Goal: Information Seeking & Learning: Find specific fact

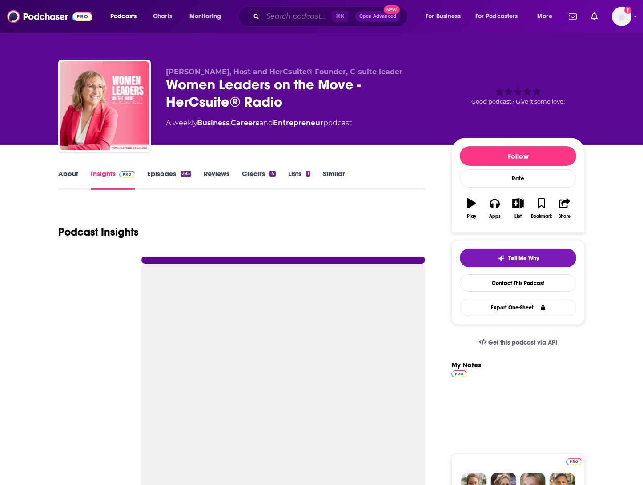
click at [302, 14] on input "Search podcasts, credits, & more..." at bounding box center [297, 16] width 69 height 14
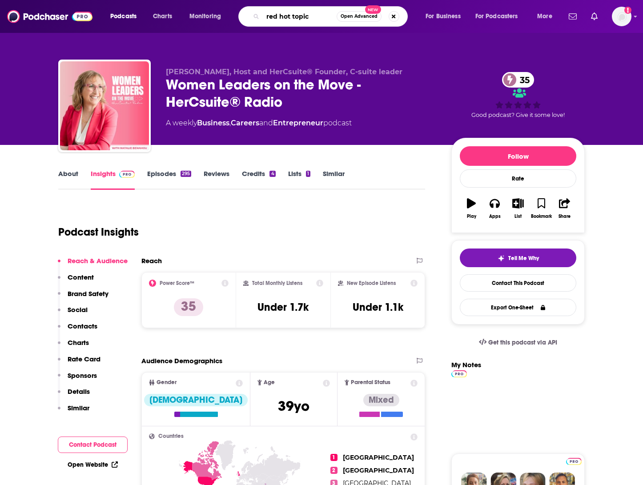
type input "red hot topics"
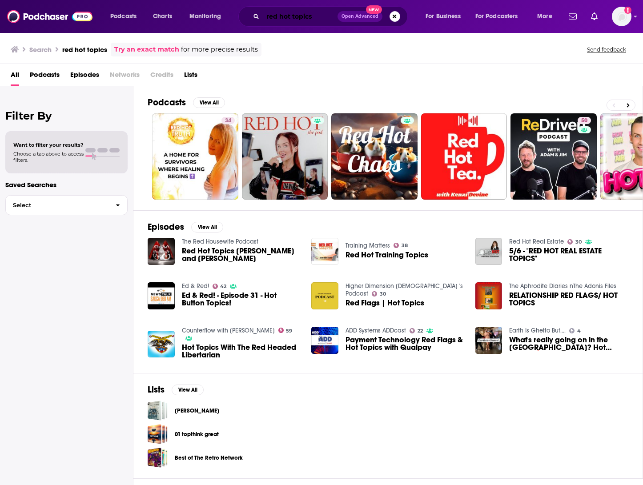
click at [315, 18] on input "red hot topics" at bounding box center [300, 16] width 75 height 14
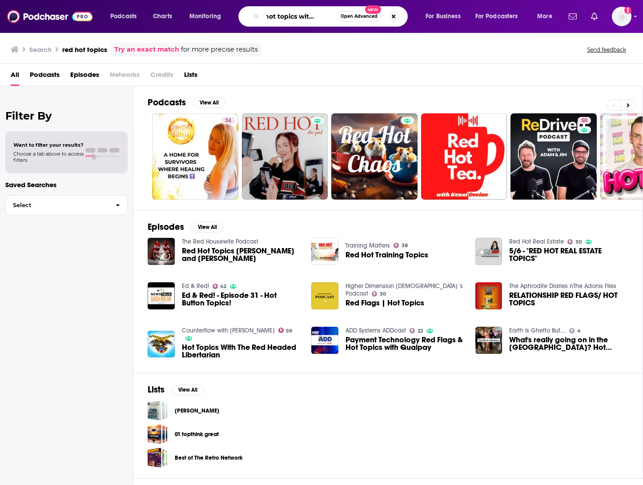
scroll to position [0, 21]
type input "red hot topics with dr. [PERSON_NAME]"
